Goal: Transaction & Acquisition: Purchase product/service

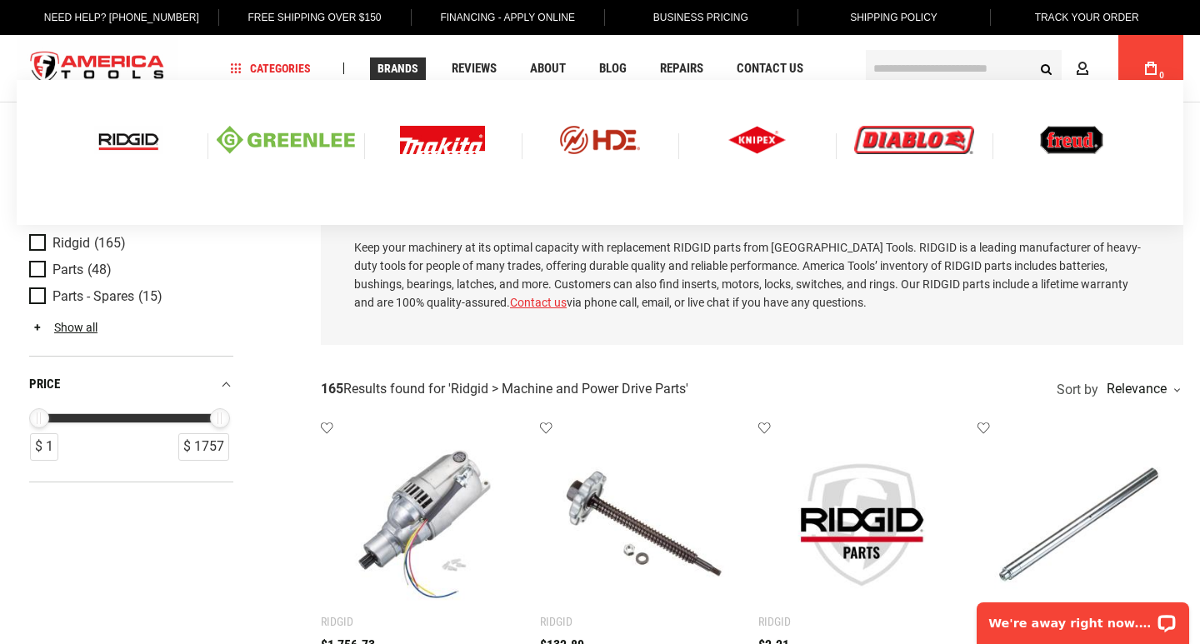
click at [143, 139] on img at bounding box center [128, 140] width 69 height 28
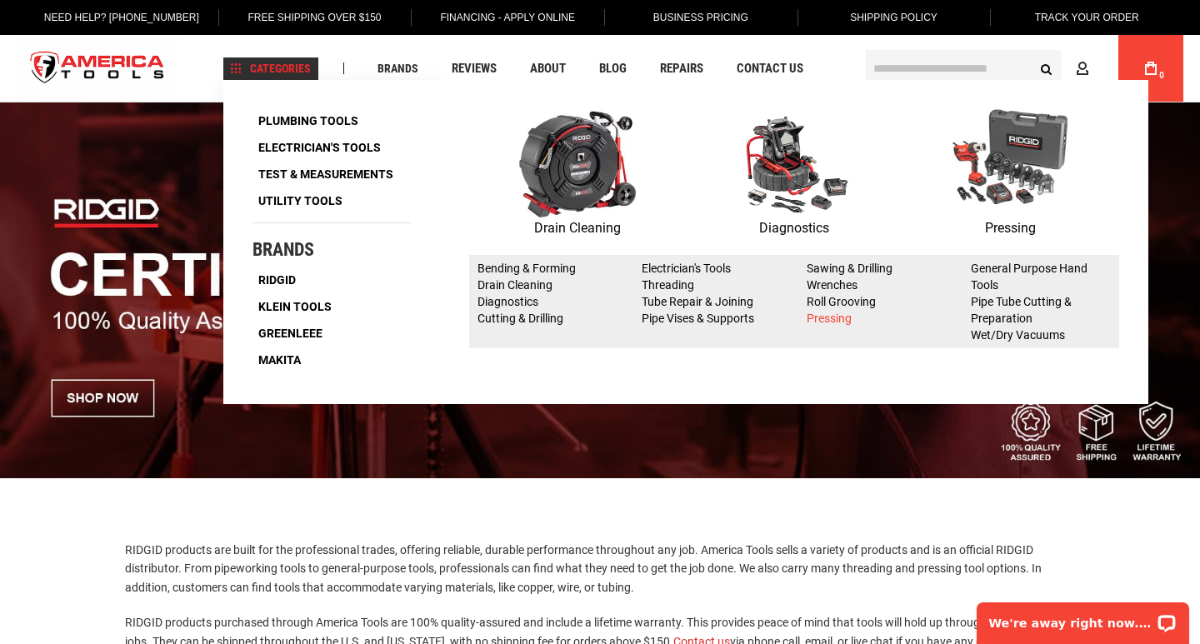
click at [827, 324] on link "Pressing" at bounding box center [829, 318] width 45 height 13
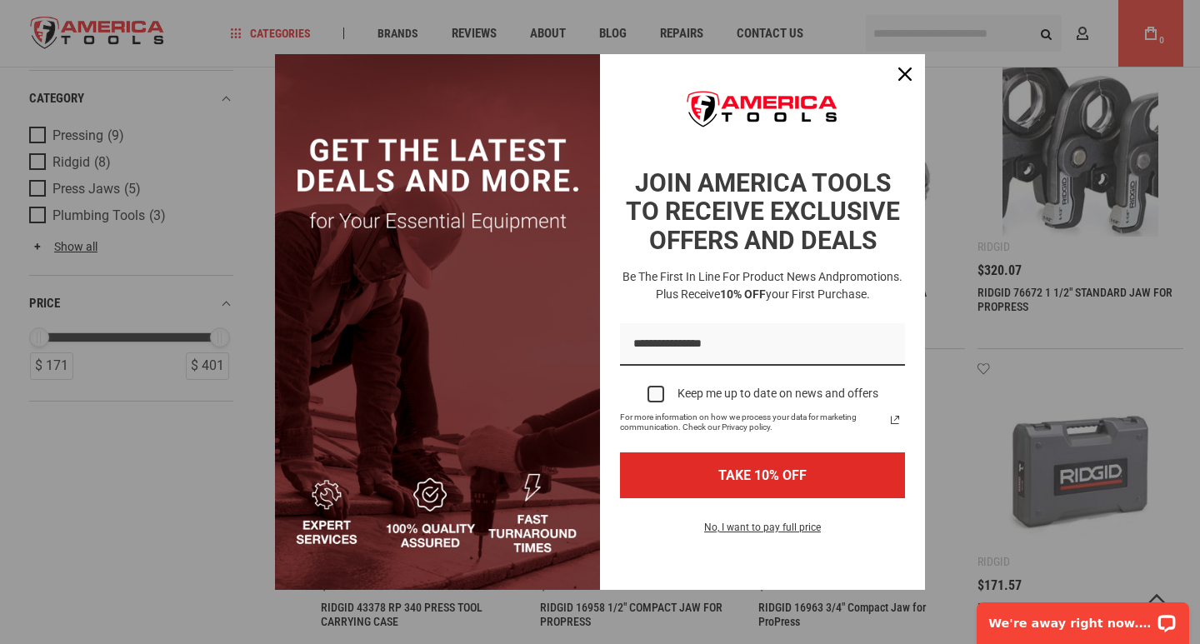
scroll to position [145, 0]
click at [903, 69] on icon "close icon" at bounding box center [904, 74] width 13 height 13
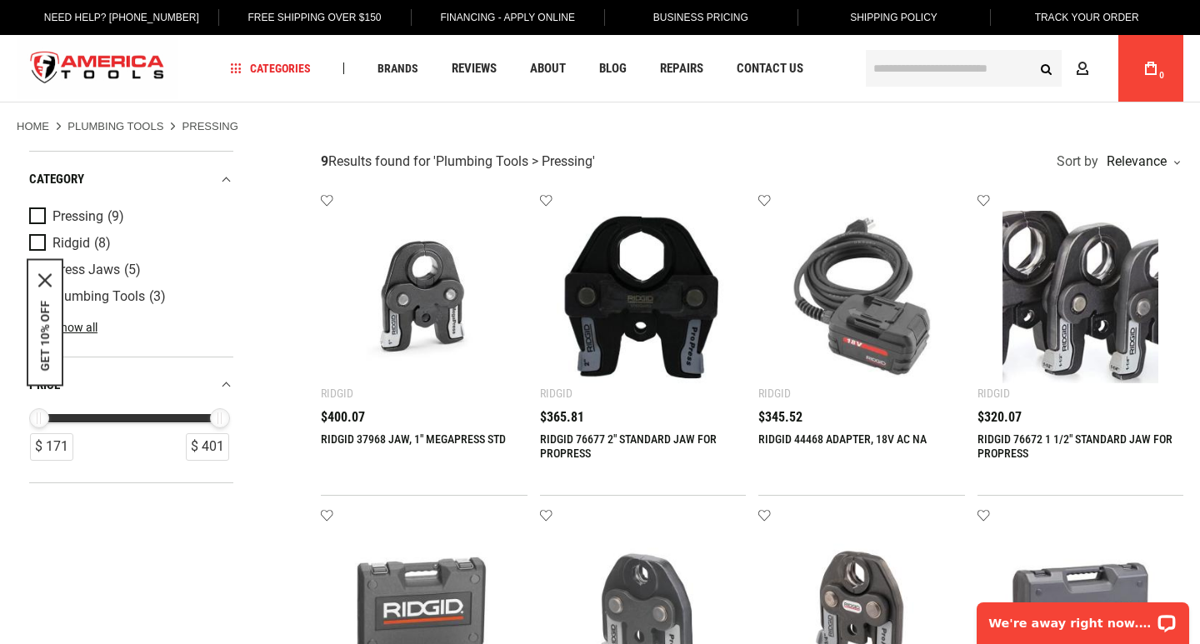
scroll to position [0, 0]
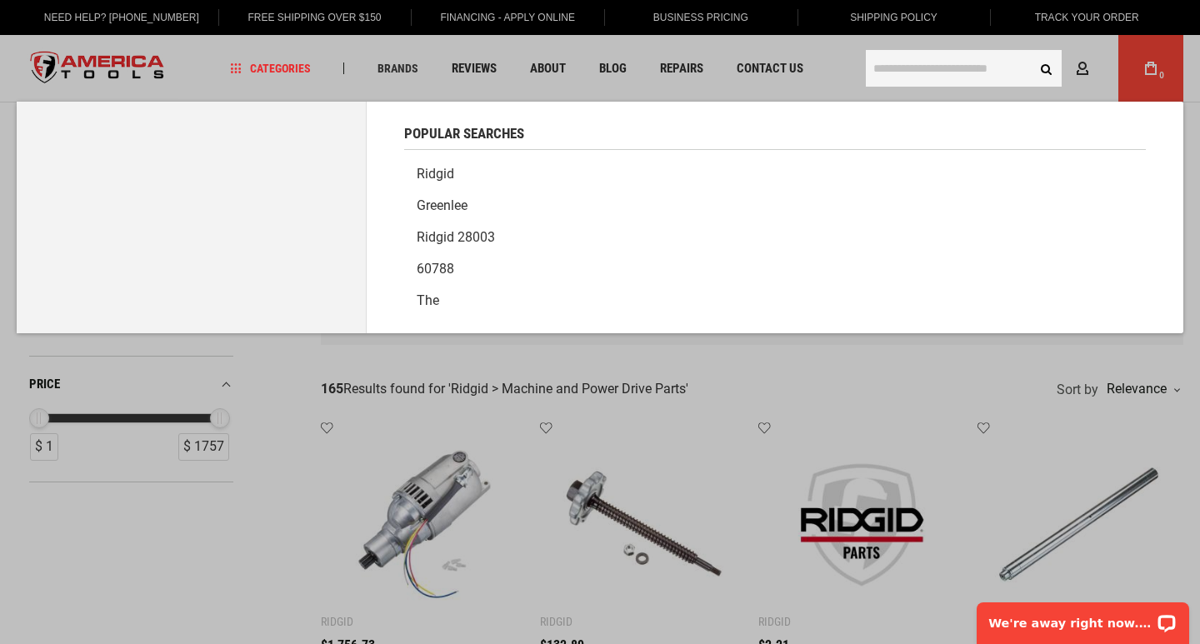
click at [889, 70] on input "text" at bounding box center [964, 68] width 196 height 37
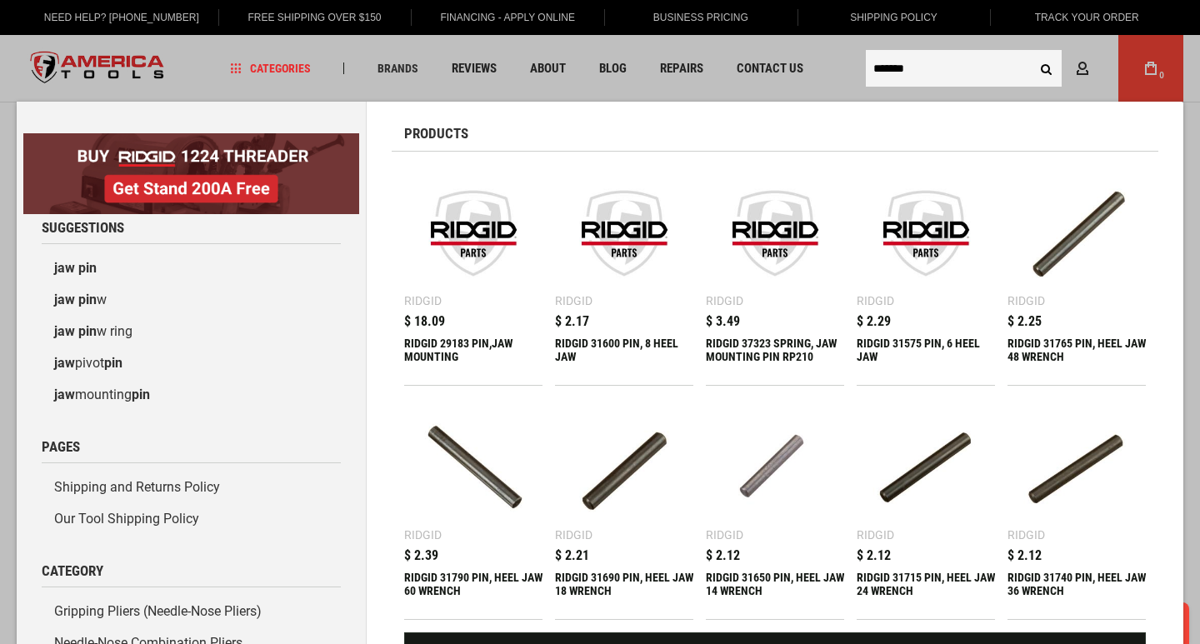
type input "*******"
click at [1046, 68] on button "Search" at bounding box center [1046, 69] width 32 height 32
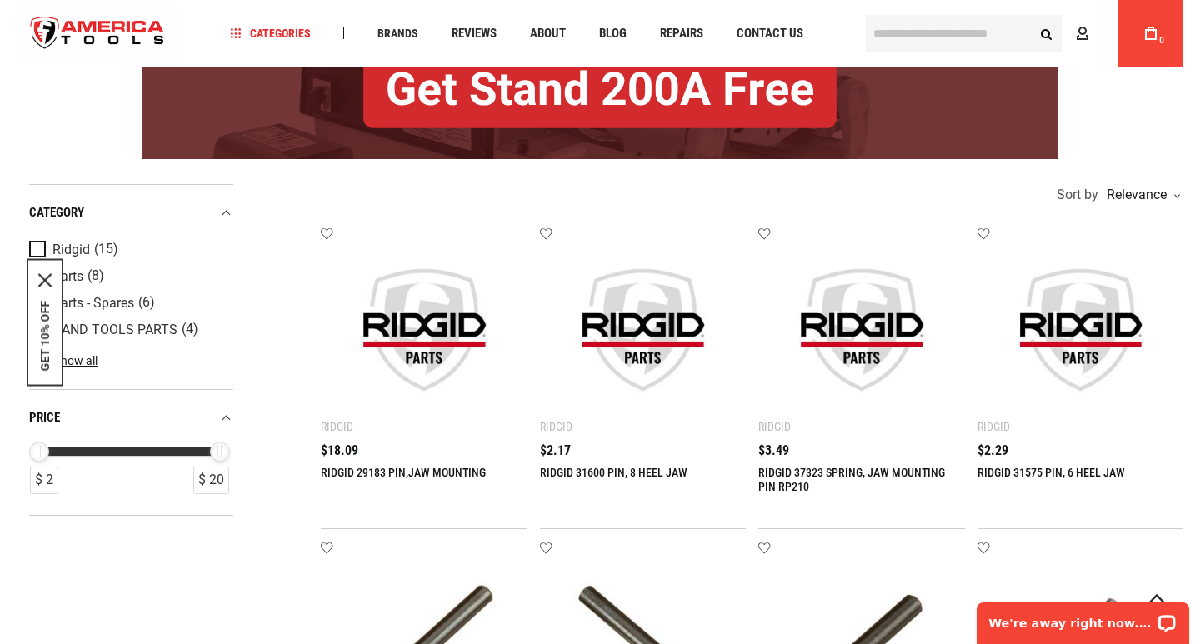
scroll to position [256, 0]
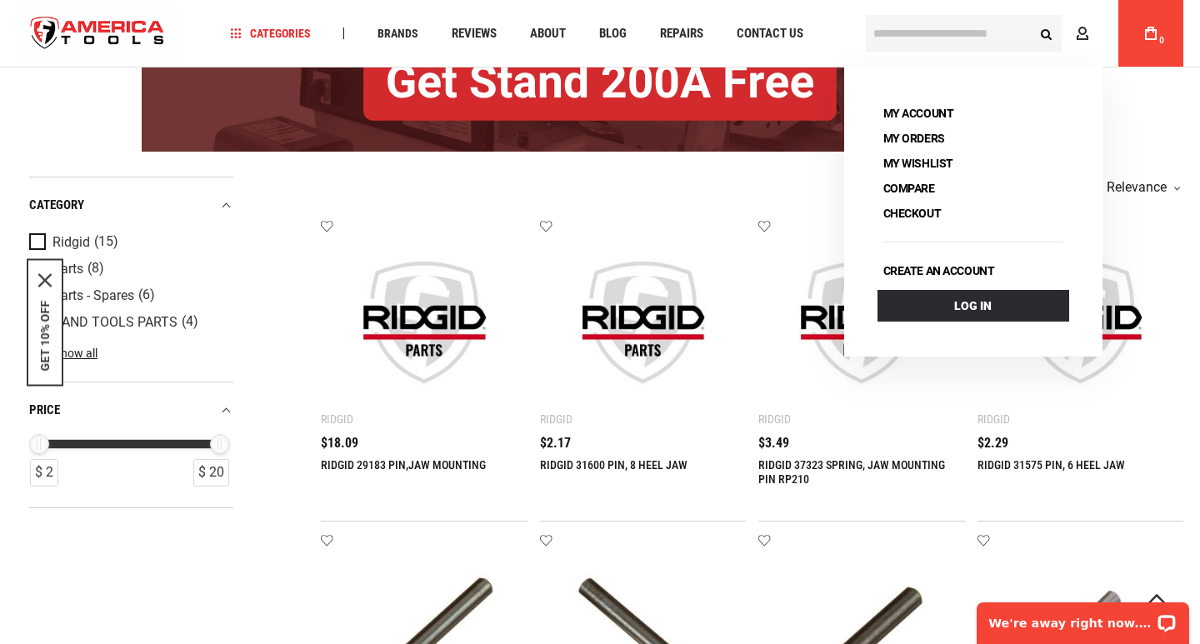
click at [419, 345] on img at bounding box center [424, 322] width 173 height 173
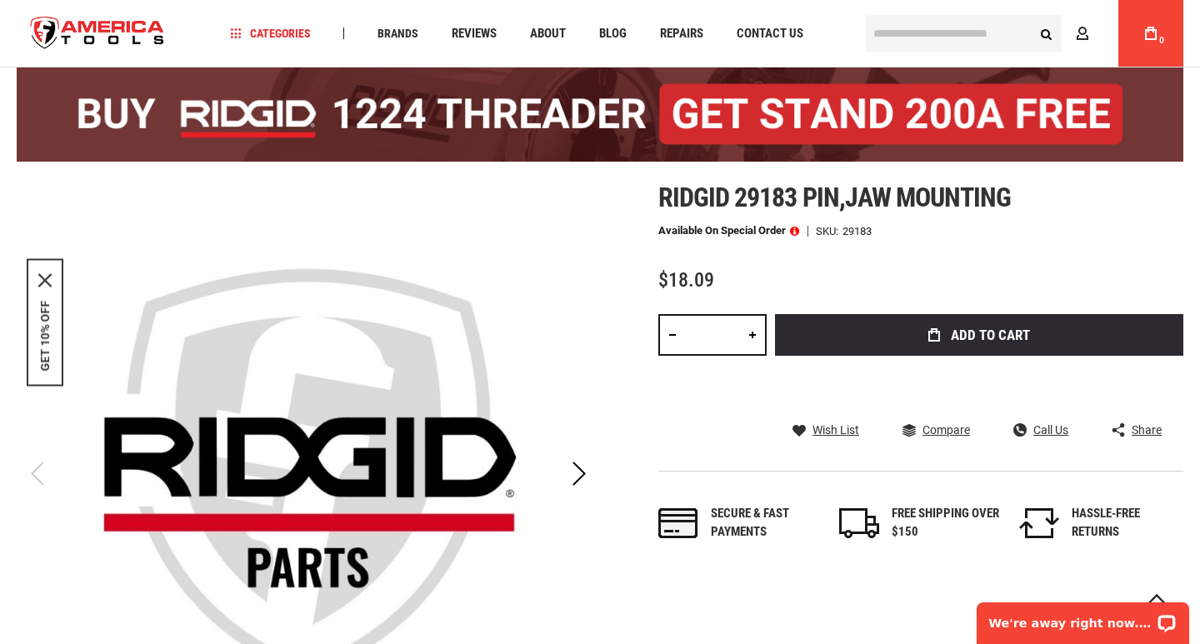
scroll to position [99, 0]
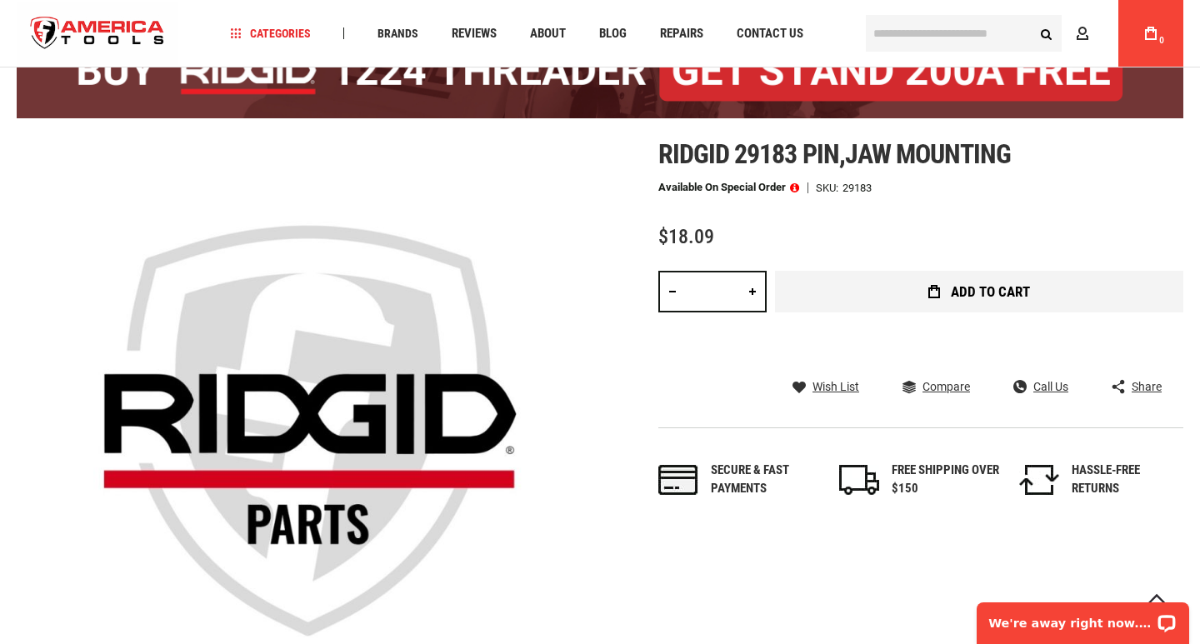
click at [822, 287] on button "Add to Cart" at bounding box center [979, 292] width 408 height 42
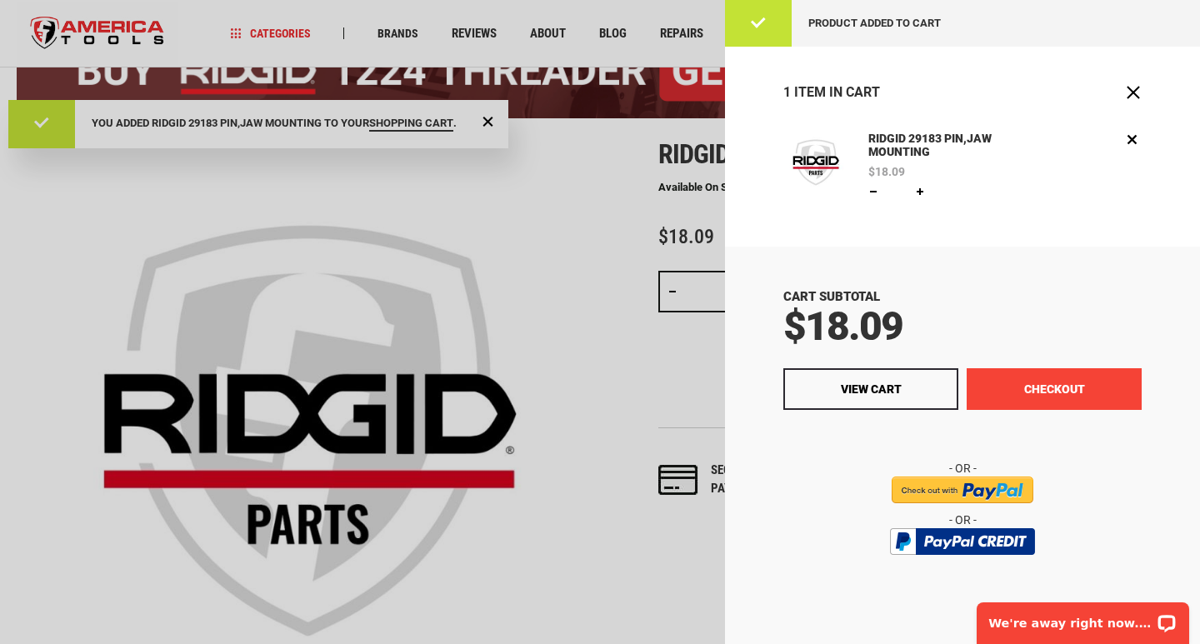
click at [1092, 391] on button "Checkout" at bounding box center [1054, 389] width 175 height 42
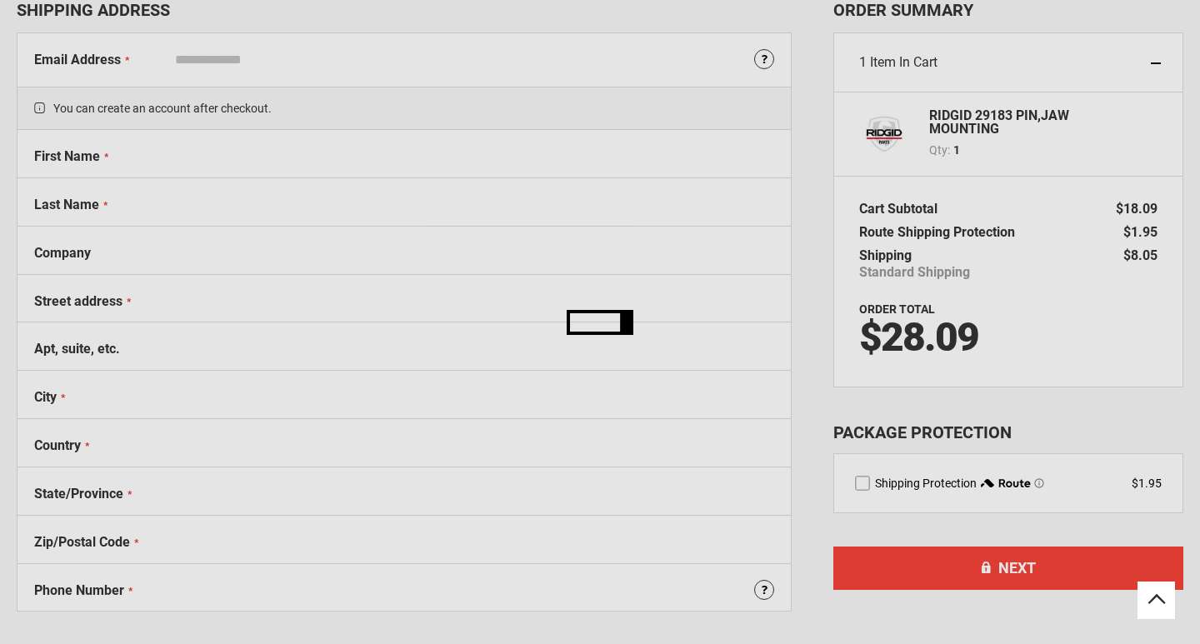
scroll to position [109, 0]
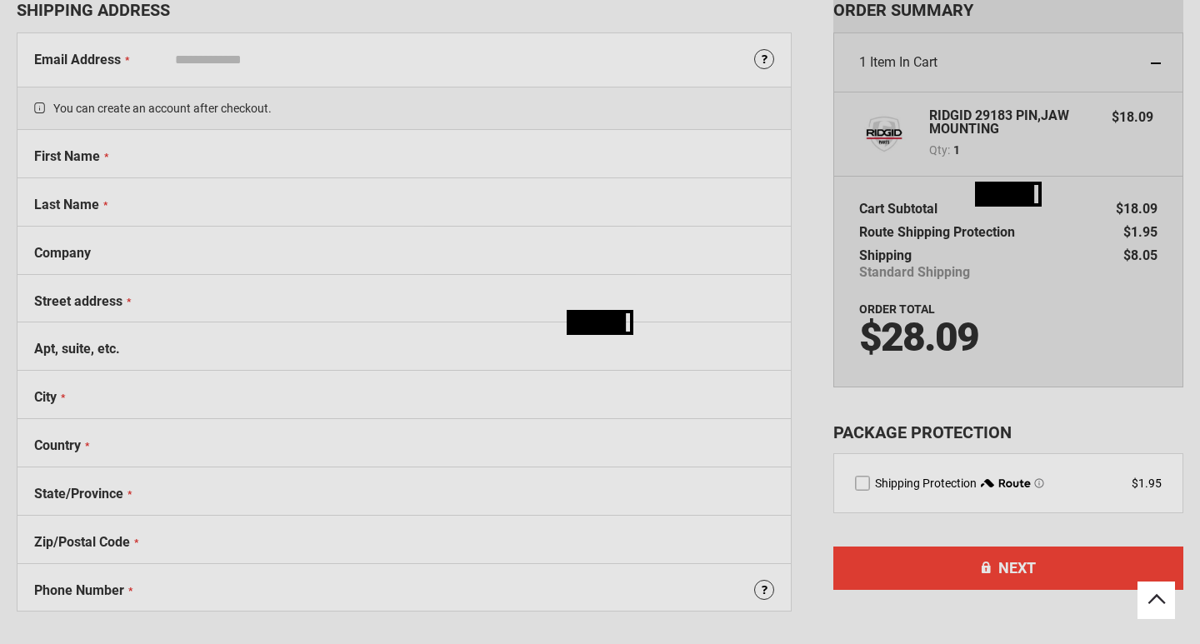
select select "**"
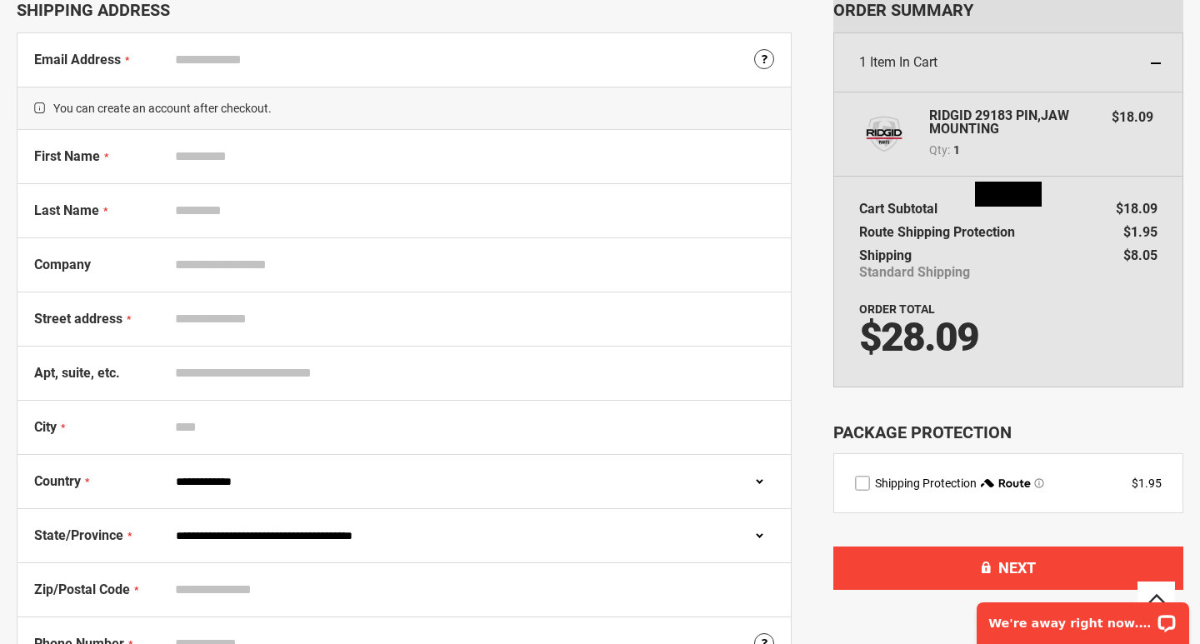
scroll to position [0, 0]
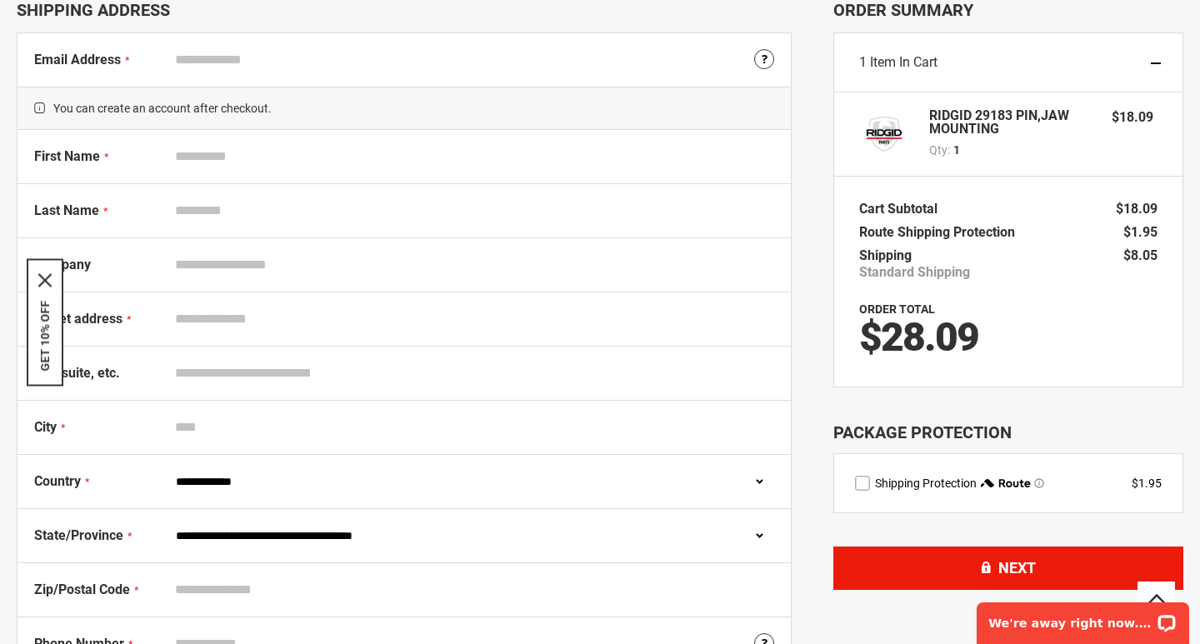
click at [994, 570] on button "Next" at bounding box center [1008, 568] width 350 height 43
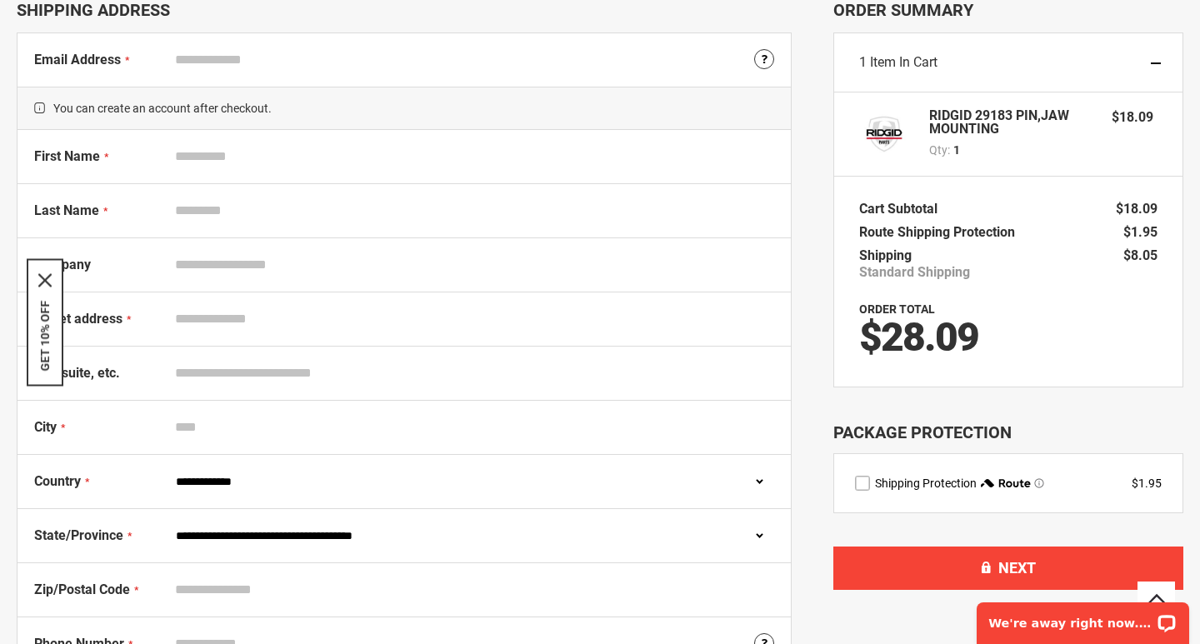
click at [84, 58] on span "Email Address" at bounding box center [77, 60] width 87 height 16
click at [168, 58] on input "Email Address" at bounding box center [471, 60] width 607 height 32
click at [408, 58] on input "Email Address" at bounding box center [471, 60] width 607 height 32
type input "*"
click at [180, 76] on div "Email Address Tooltip We'll send your order confirmation here." at bounding box center [404, 59] width 773 height 53
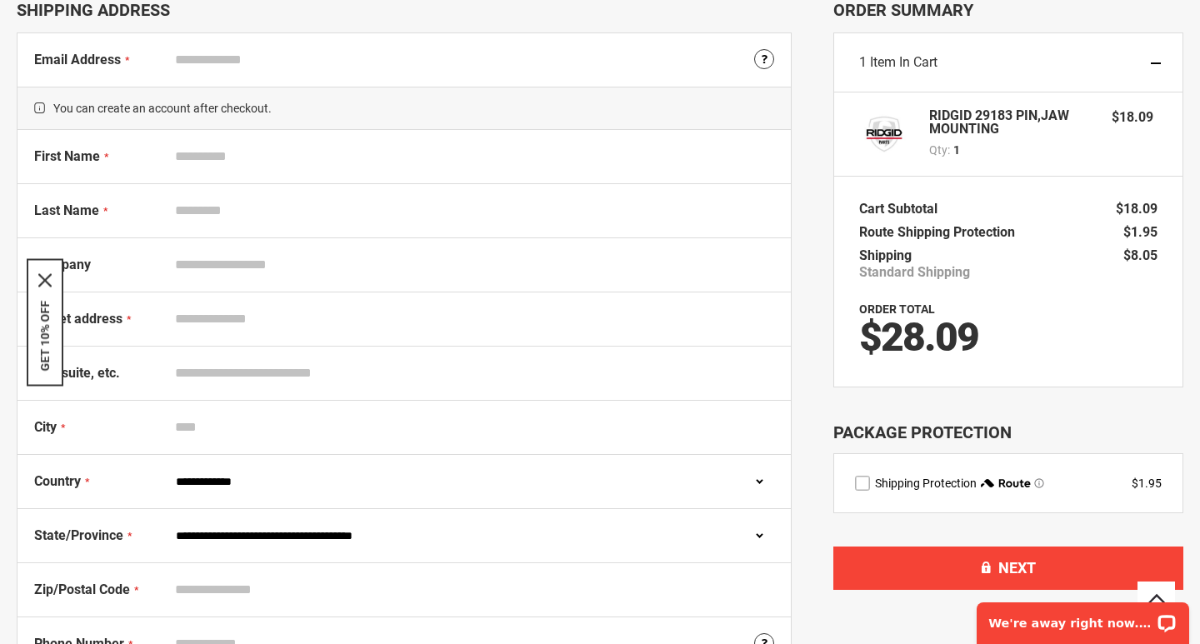
click at [168, 49] on input "Email Address" at bounding box center [471, 60] width 607 height 32
type input "**********"
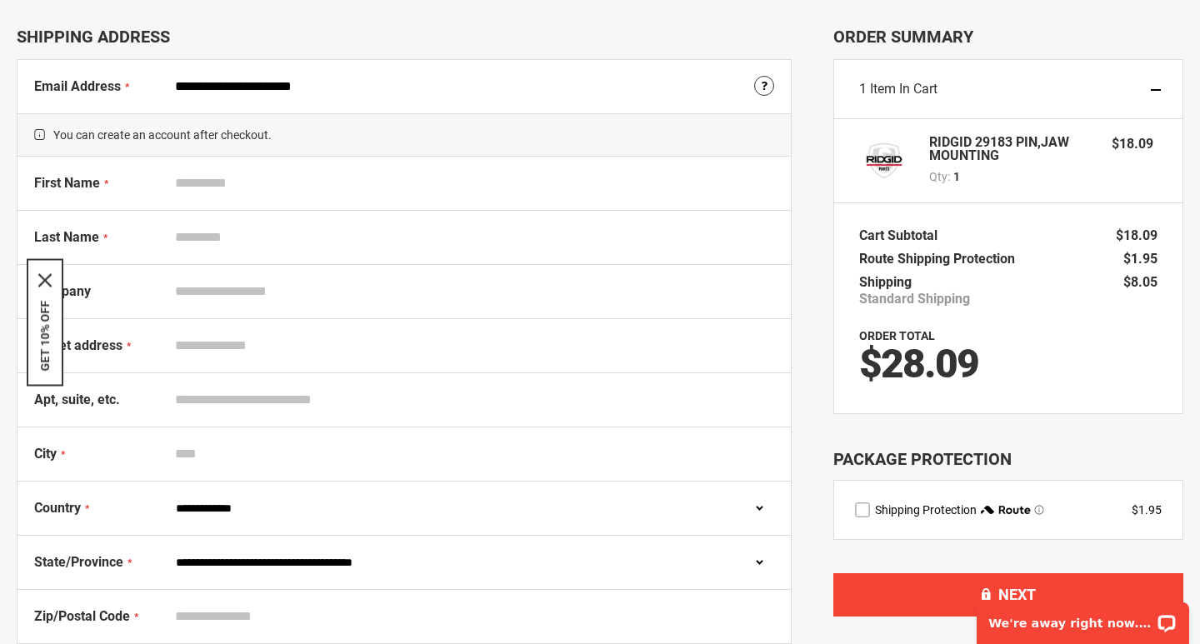
scroll to position [83, 0]
click at [152, 183] on label "First Name" at bounding box center [100, 186] width 133 height 25
click at [168, 183] on input "First Name" at bounding box center [471, 184] width 607 height 32
type input "***"
click at [168, 258] on div "Last Name" at bounding box center [404, 238] width 773 height 54
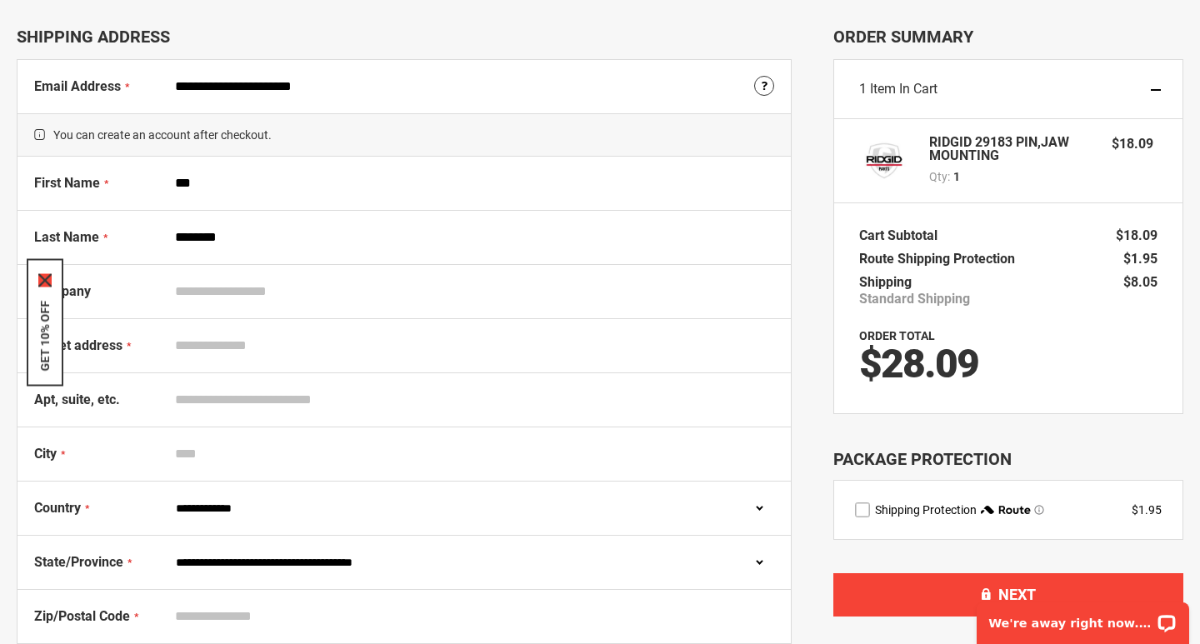
type input "********"
click at [43, 279] on icon "close icon" at bounding box center [44, 279] width 13 height 13
click at [133, 348] on label "Street address" at bounding box center [100, 349] width 133 height 25
click at [168, 348] on input "Street address" at bounding box center [471, 346] width 607 height 32
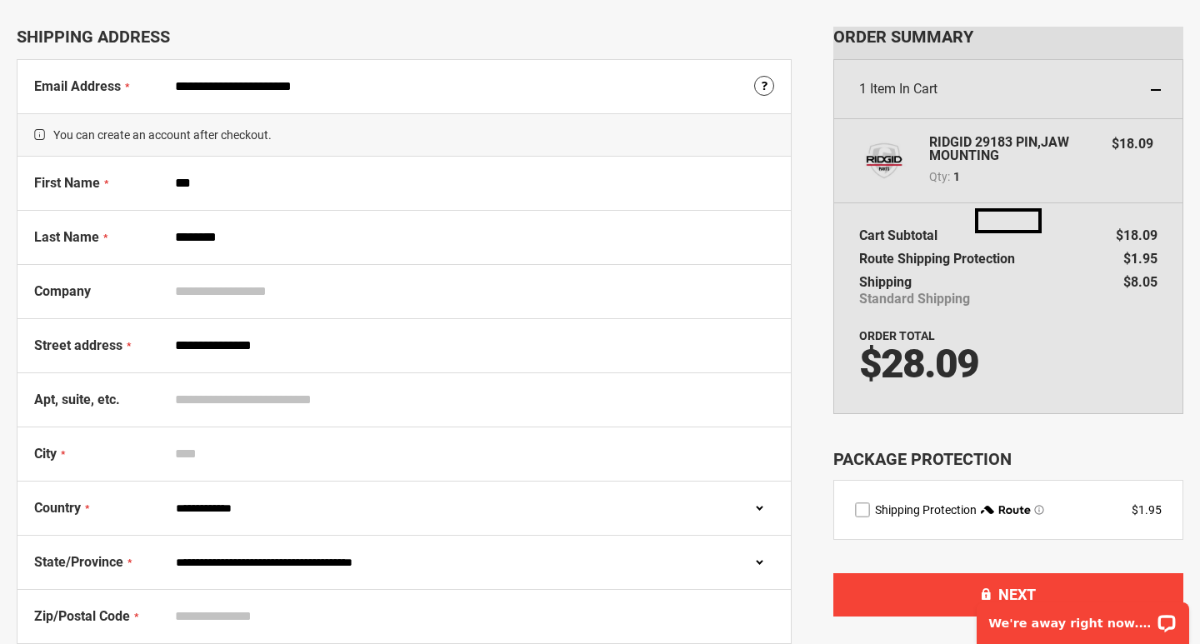
type input "**********"
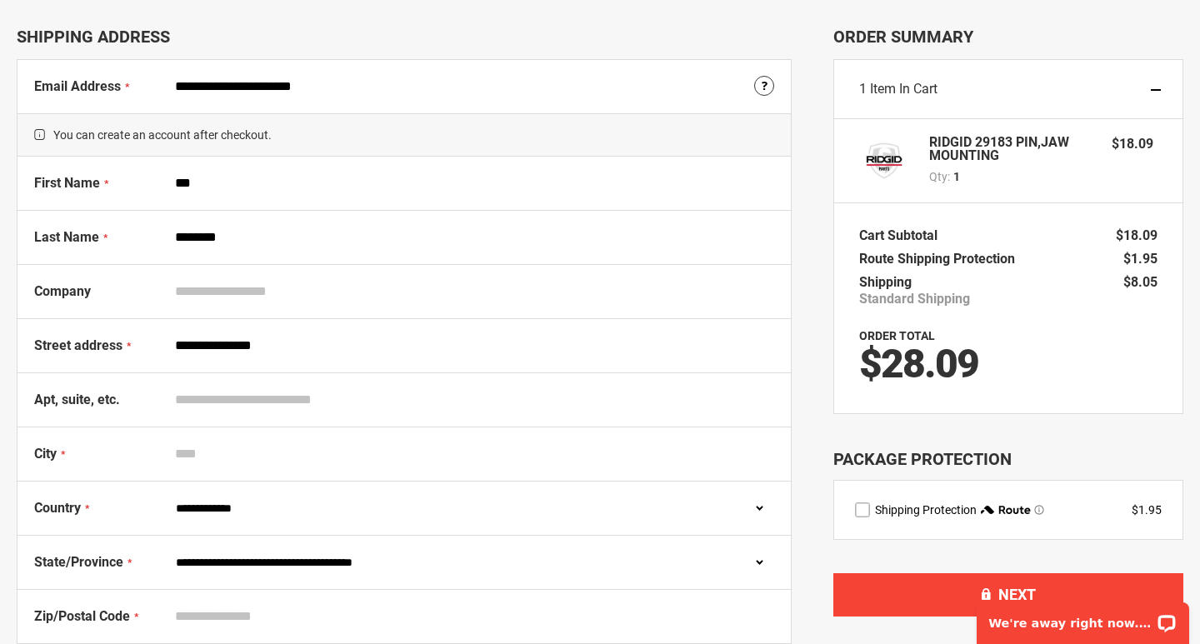
click at [170, 461] on input "City" at bounding box center [471, 454] width 607 height 32
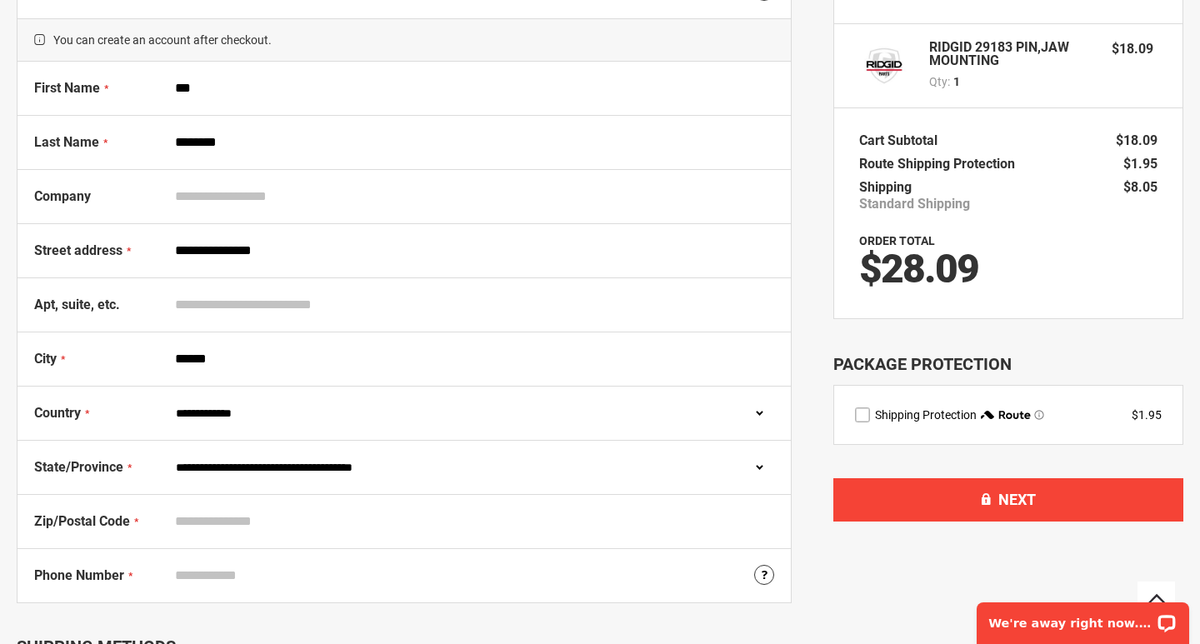
scroll to position [178, 0]
type input "******"
select select "**"
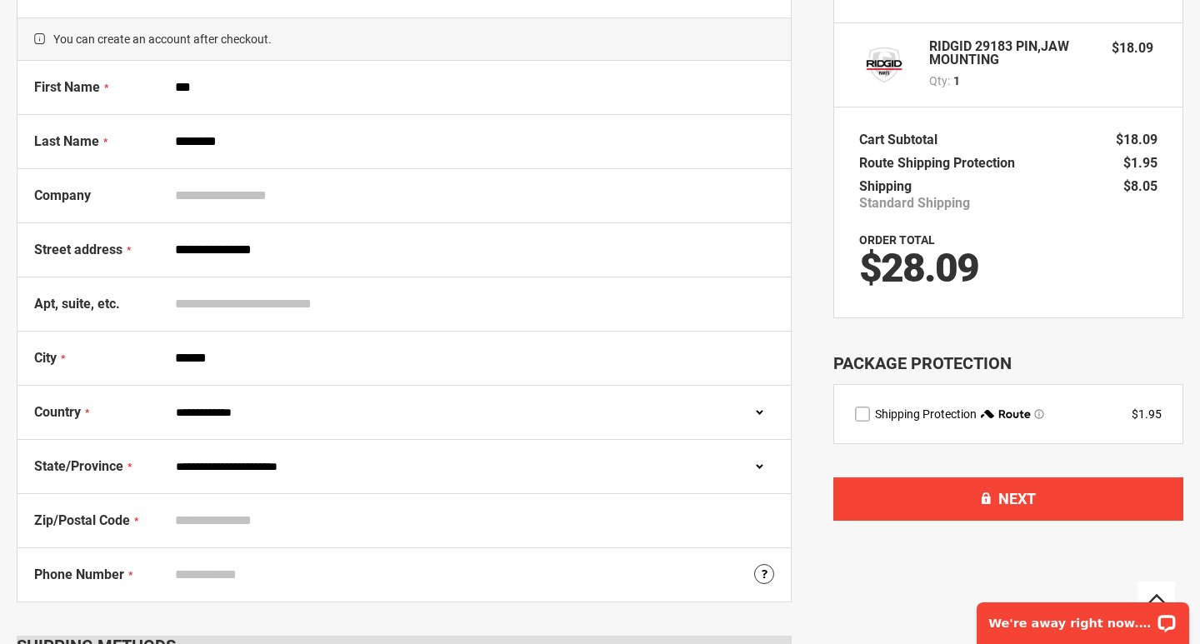
click at [203, 466] on body "Please wait... The store will not work correctly in the case when cookies are d…" at bounding box center [600, 144] width 1200 height 644
type input "*****"
click at [188, 583] on input "Phone Number" at bounding box center [471, 575] width 607 height 32
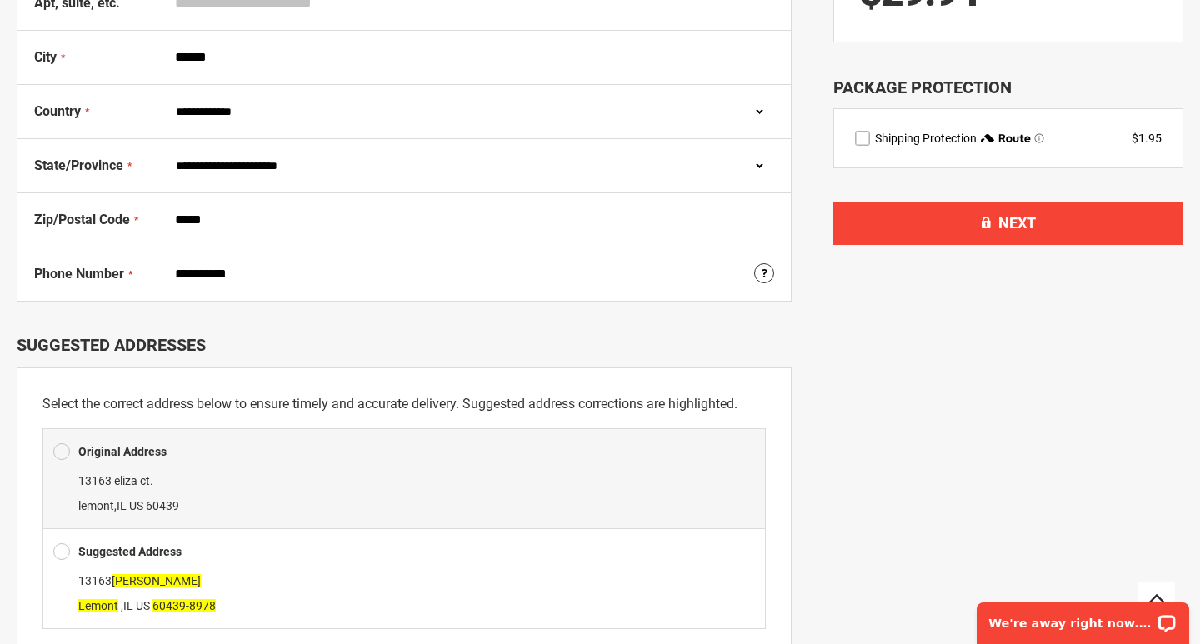
scroll to position [475, 0]
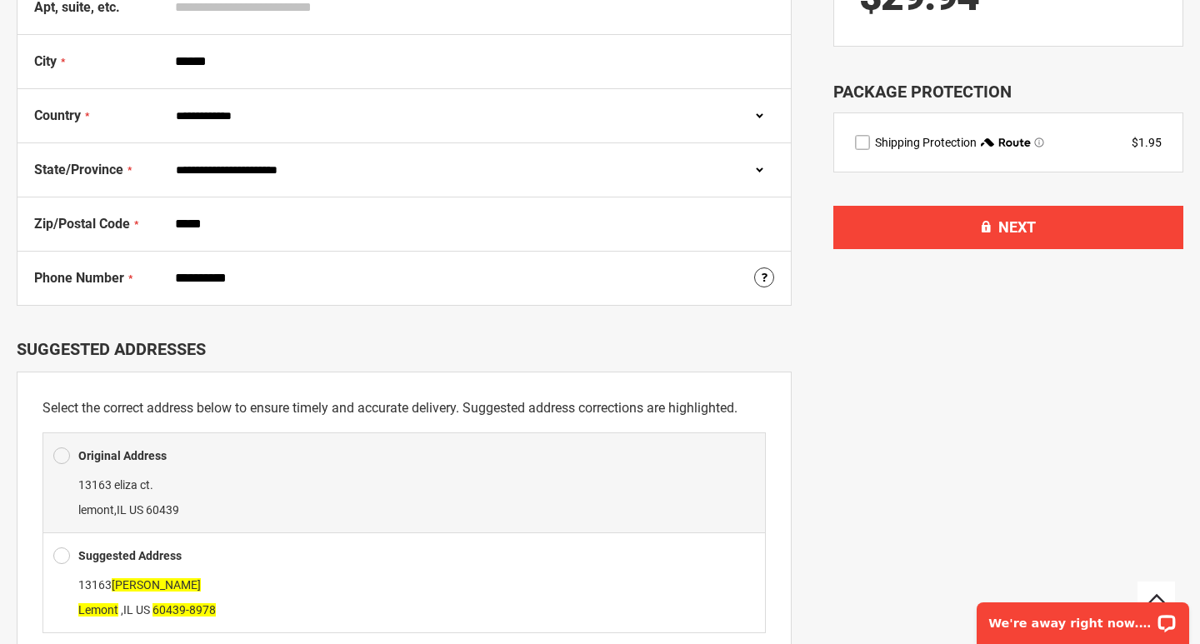
type input "**********"
click at [63, 548] on span at bounding box center [61, 555] width 17 height 25
click at [63, 553] on span at bounding box center [61, 555] width 17 height 25
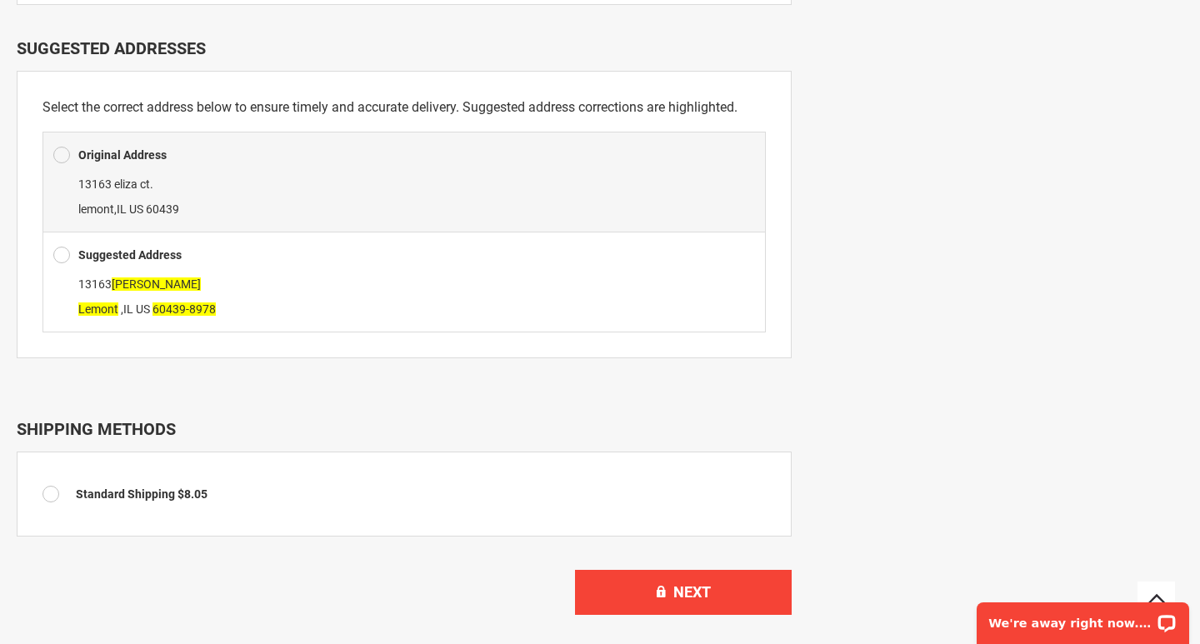
scroll to position [775, 0]
click at [62, 258] on span at bounding box center [61, 255] width 17 height 25
click at [236, 276] on div "13163 Eliza Ct Lemont , IL US 60439-8978" at bounding box center [404, 298] width 702 height 50
click at [58, 156] on span at bounding box center [61, 155] width 17 height 25
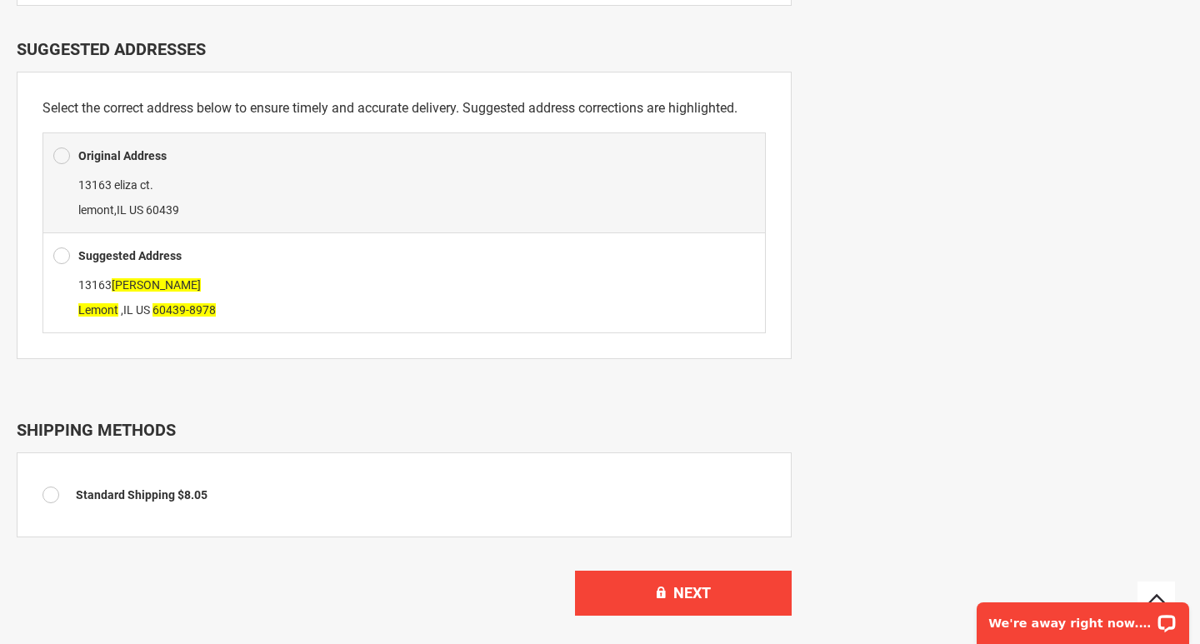
click at [62, 253] on span at bounding box center [61, 255] width 17 height 25
click at [631, 597] on button "Next" at bounding box center [683, 593] width 217 height 45
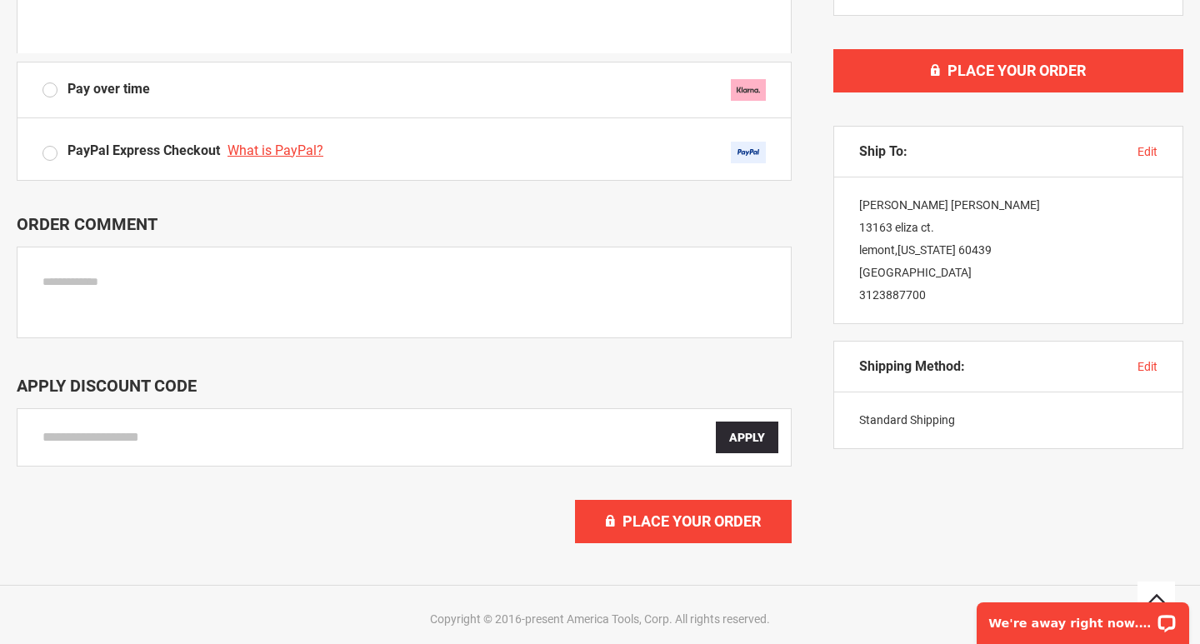
scroll to position [699, 0]
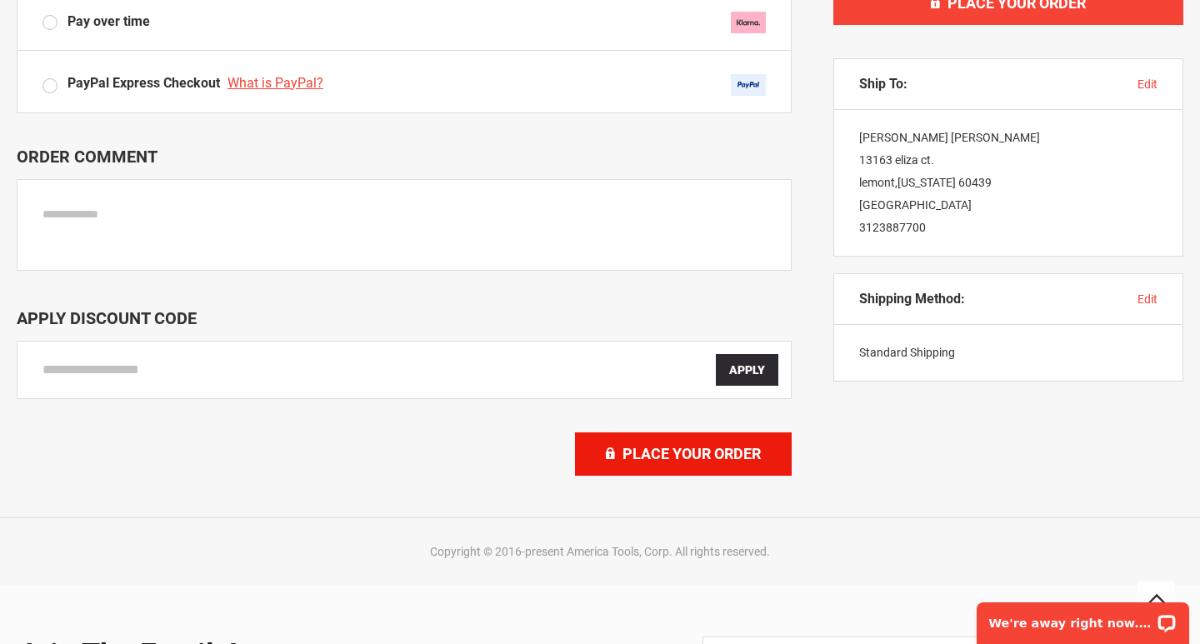
click at [716, 455] on span "Place Your Order" at bounding box center [692, 454] width 138 height 18
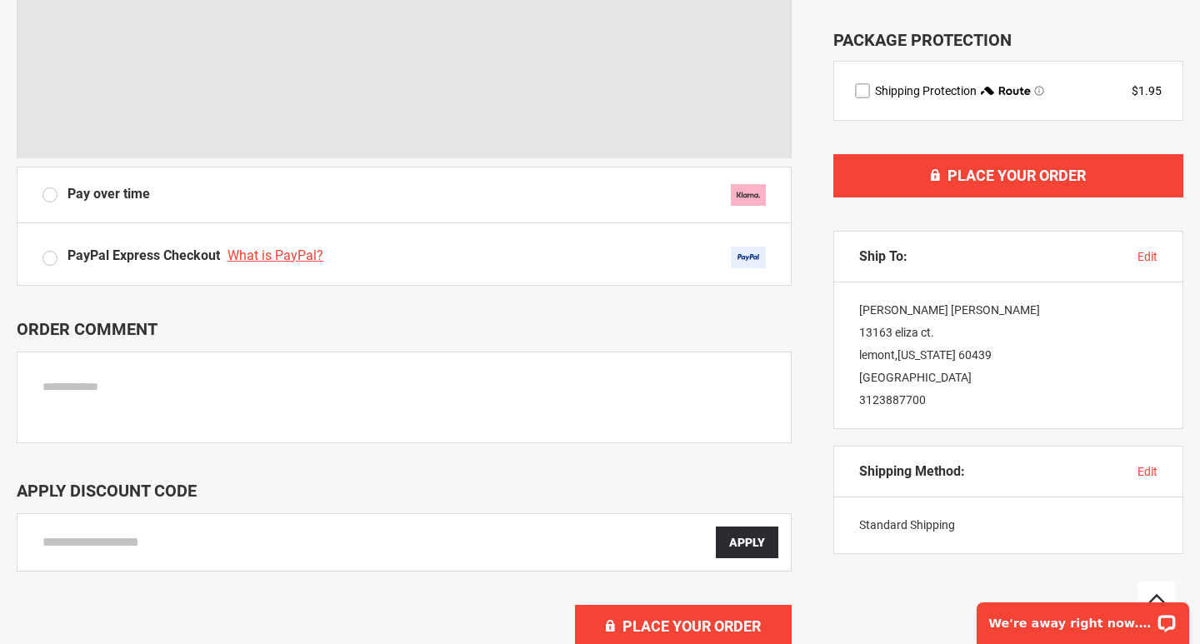
scroll to position [524, 1]
